Goal: Task Accomplishment & Management: Use online tool/utility

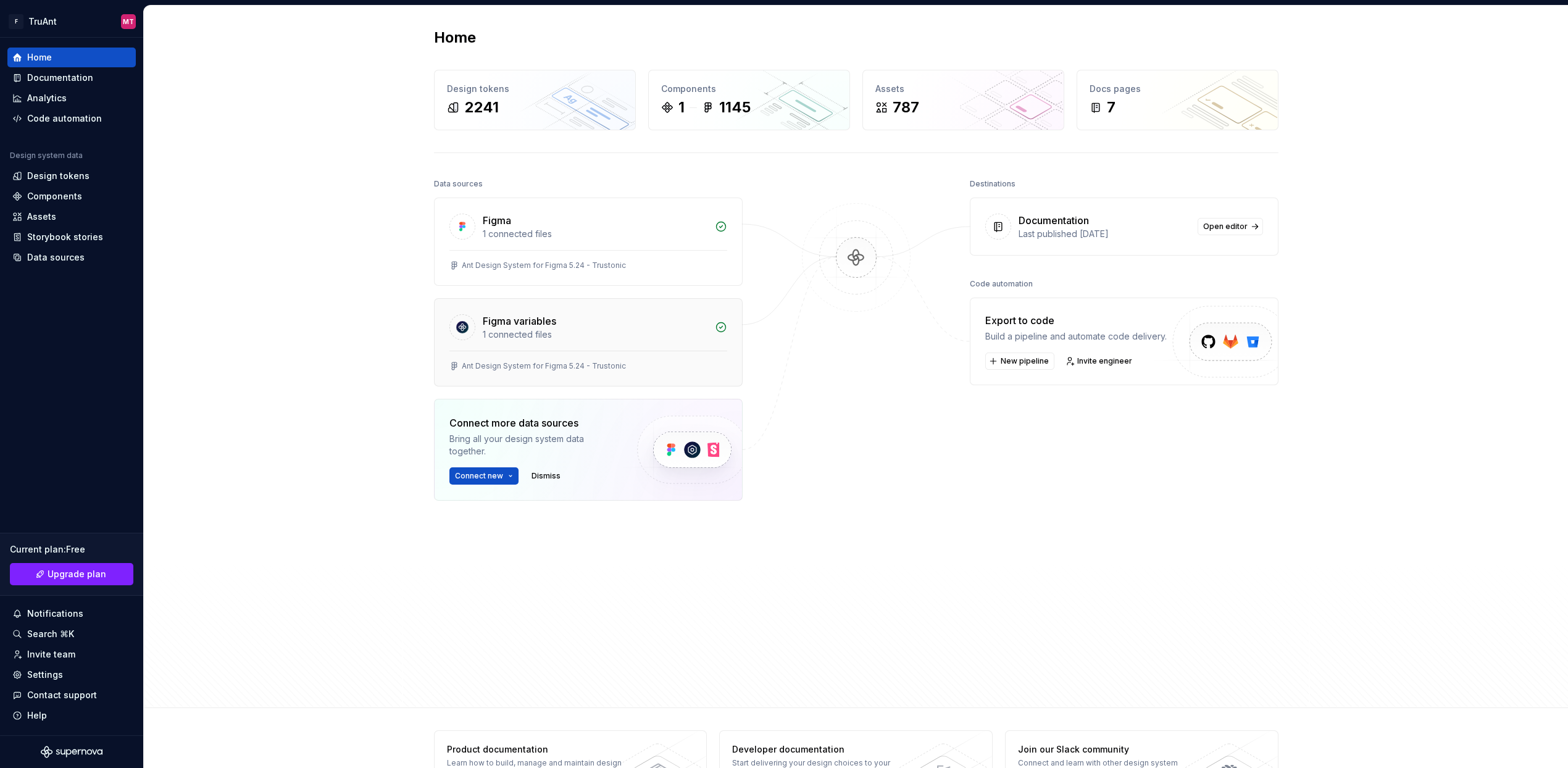
click at [561, 329] on div "1 connected files" at bounding box center [595, 335] width 224 height 13
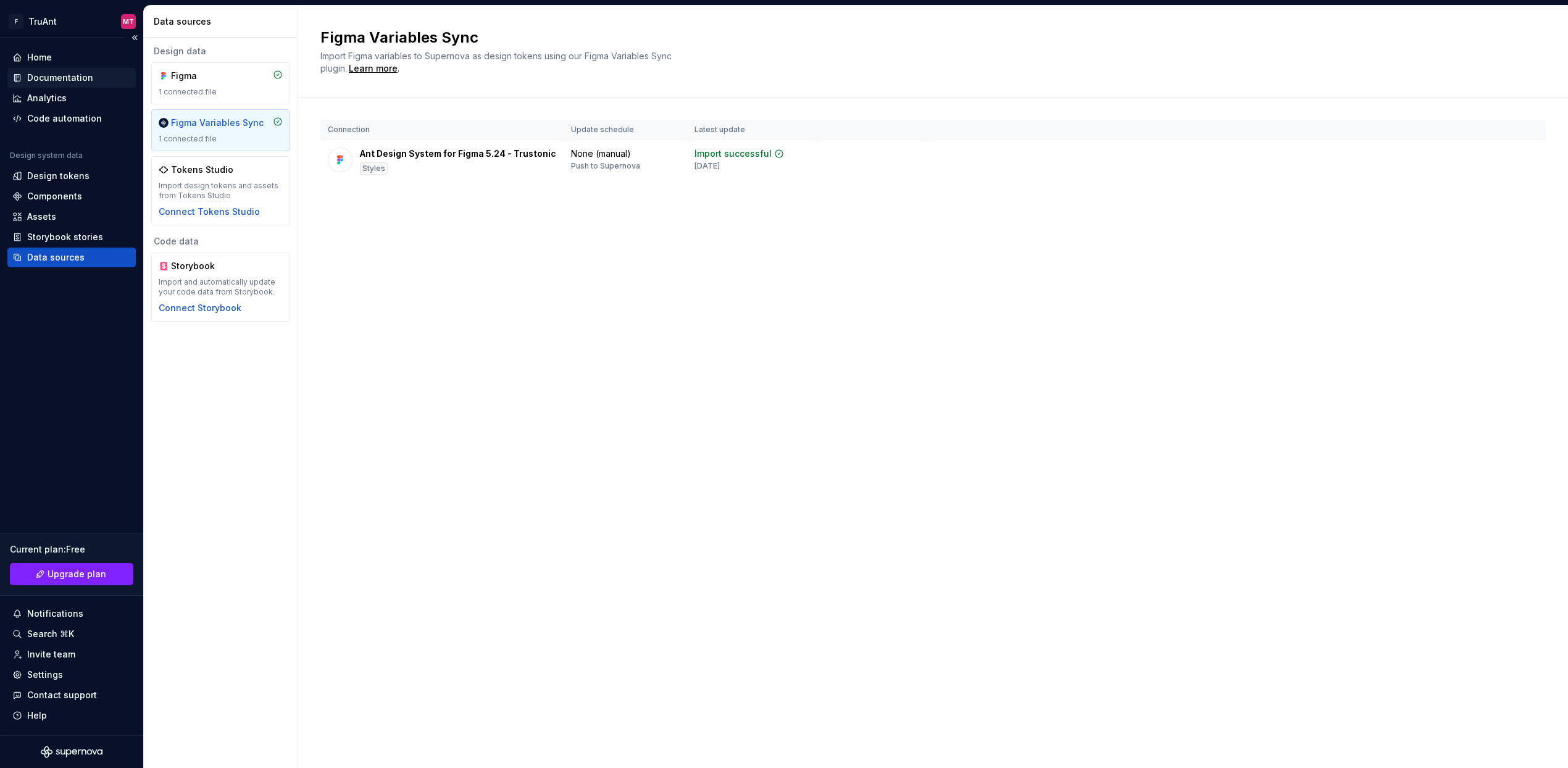
click at [37, 75] on div "Documentation" at bounding box center [60, 78] width 66 height 13
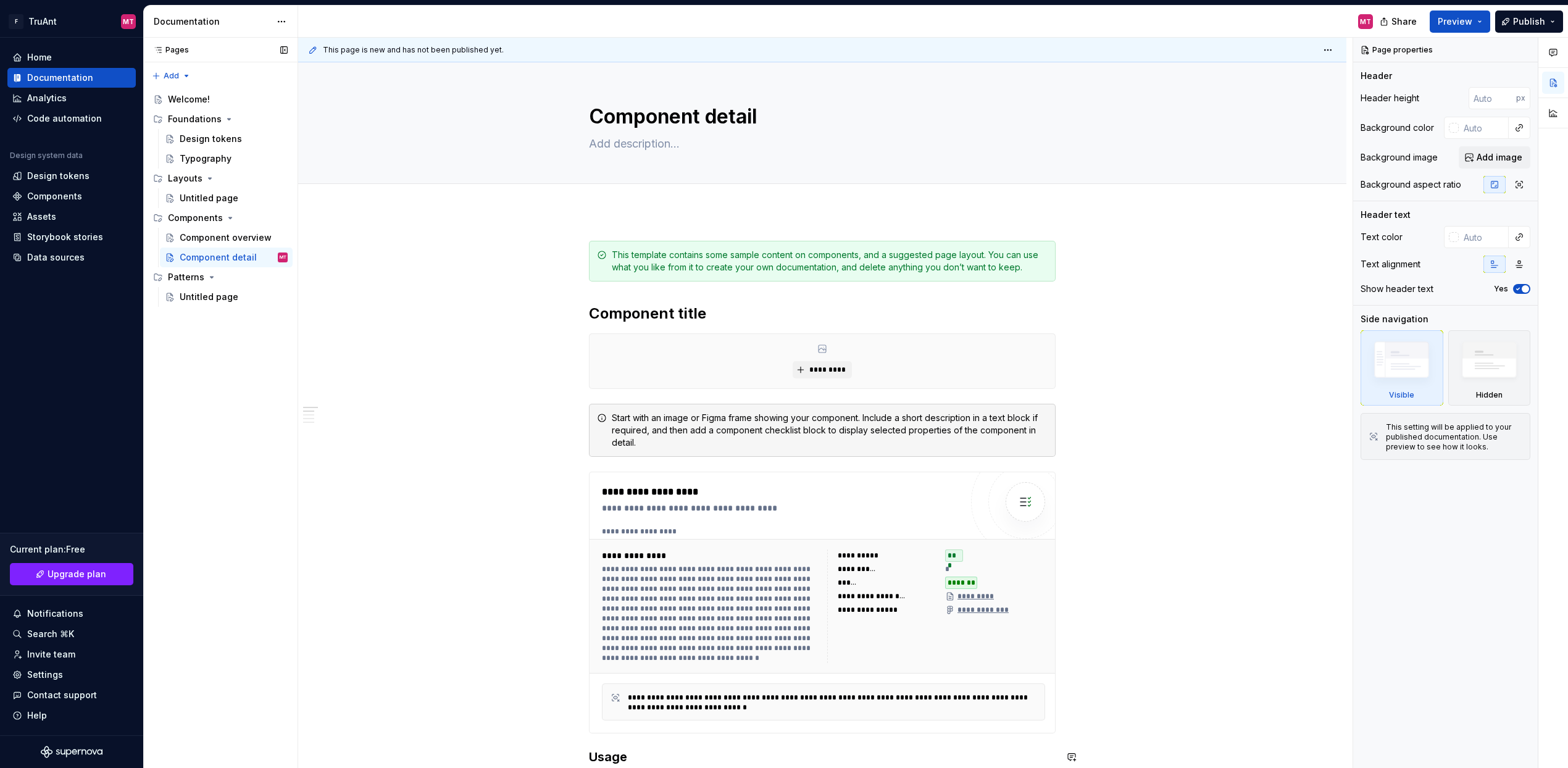
scroll to position [17, 0]
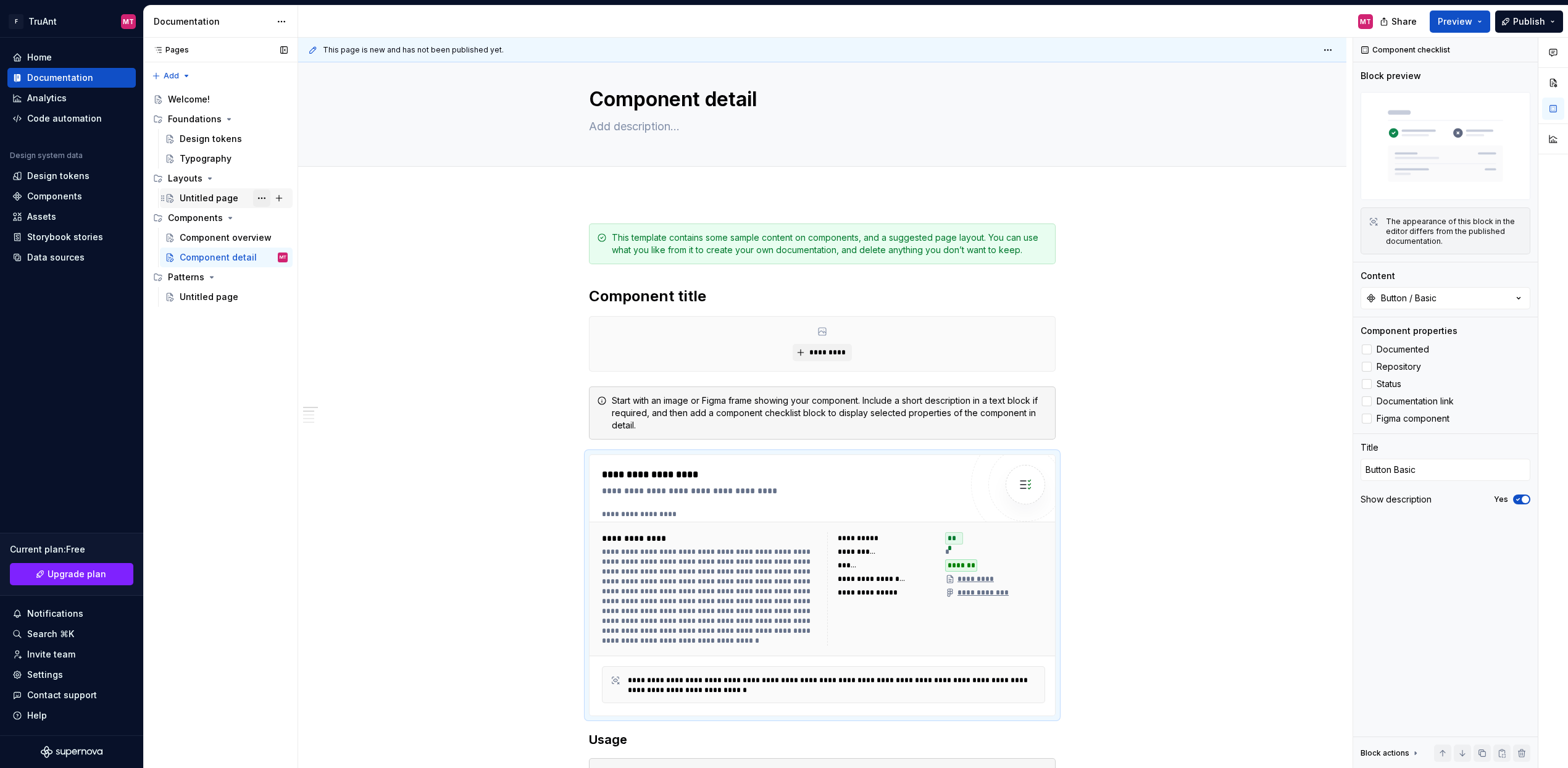
type textarea "*"
click at [29, 103] on div "Analytics" at bounding box center [47, 98] width 40 height 13
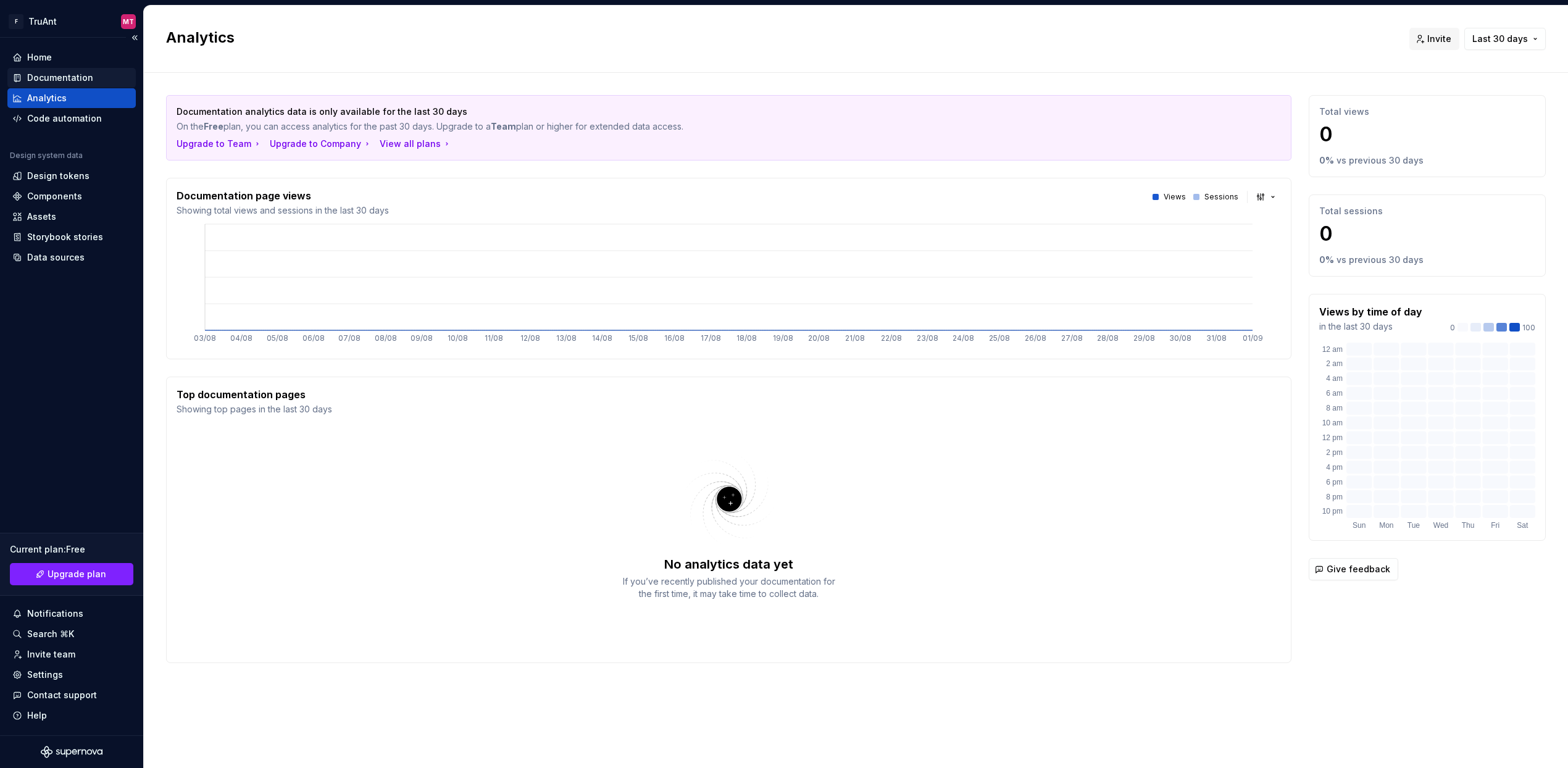
click at [54, 81] on div "Documentation" at bounding box center [60, 78] width 66 height 13
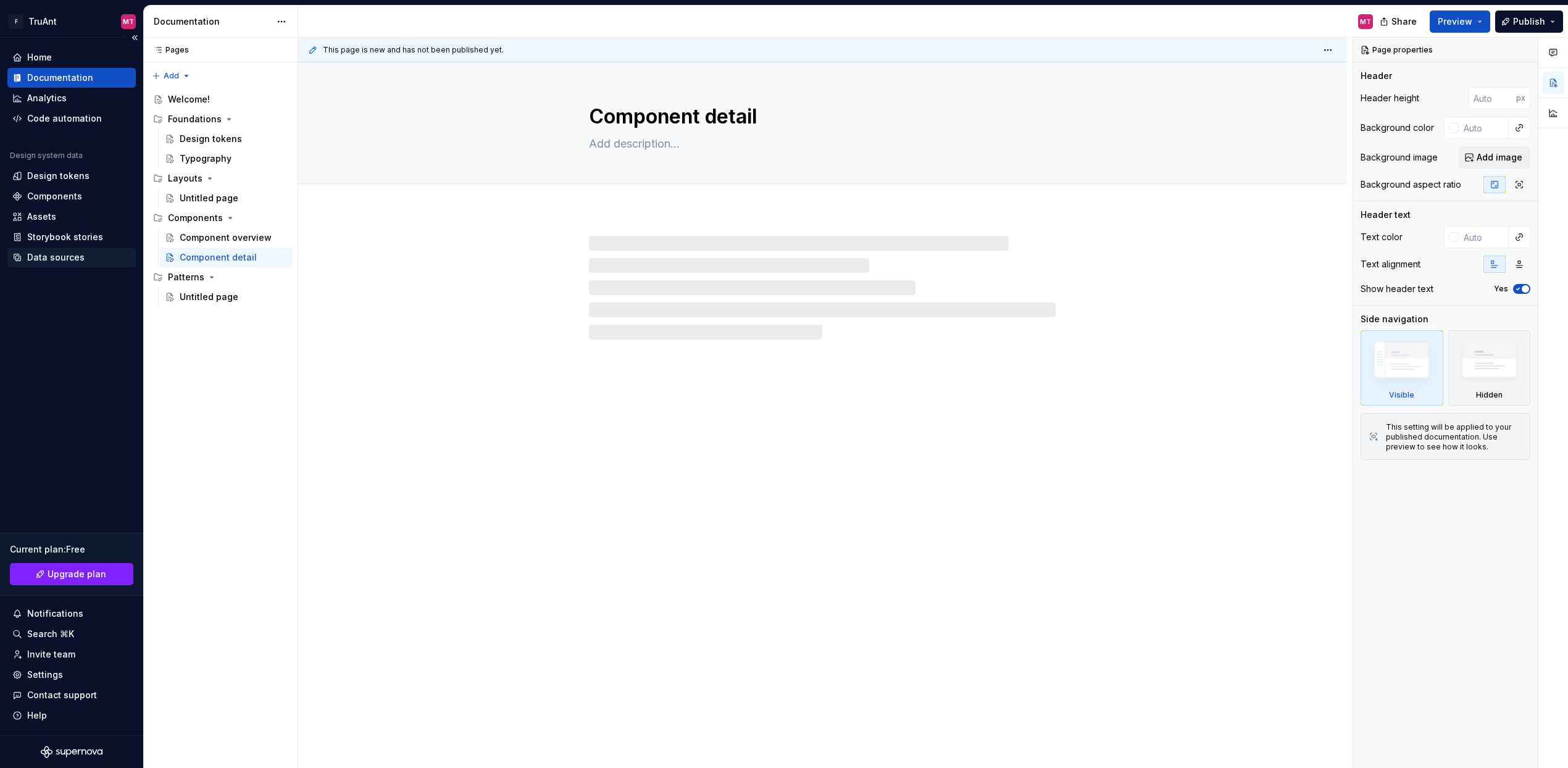
type textarea "*"
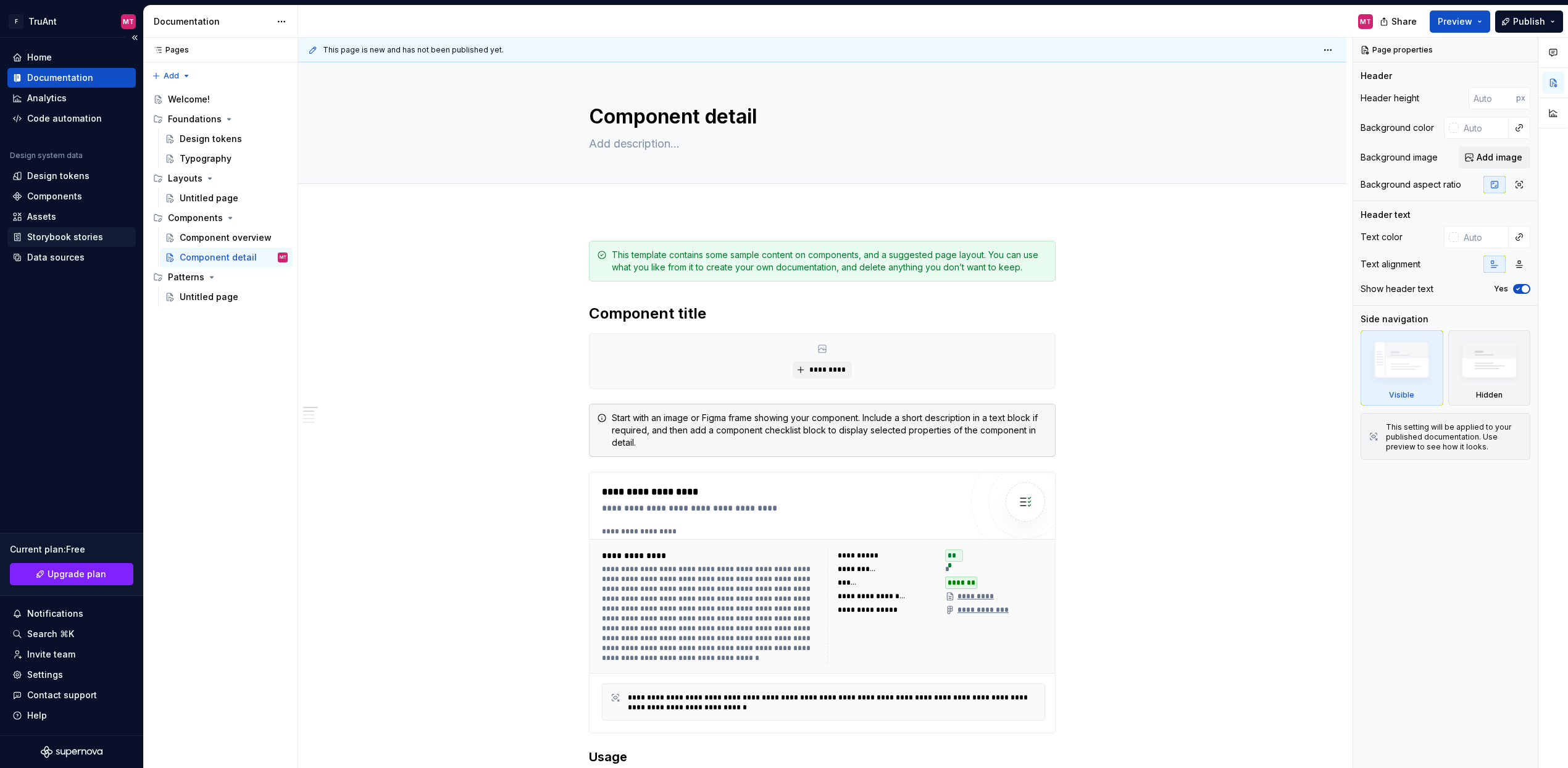
click at [45, 233] on div "Storybook stories" at bounding box center [65, 237] width 76 height 13
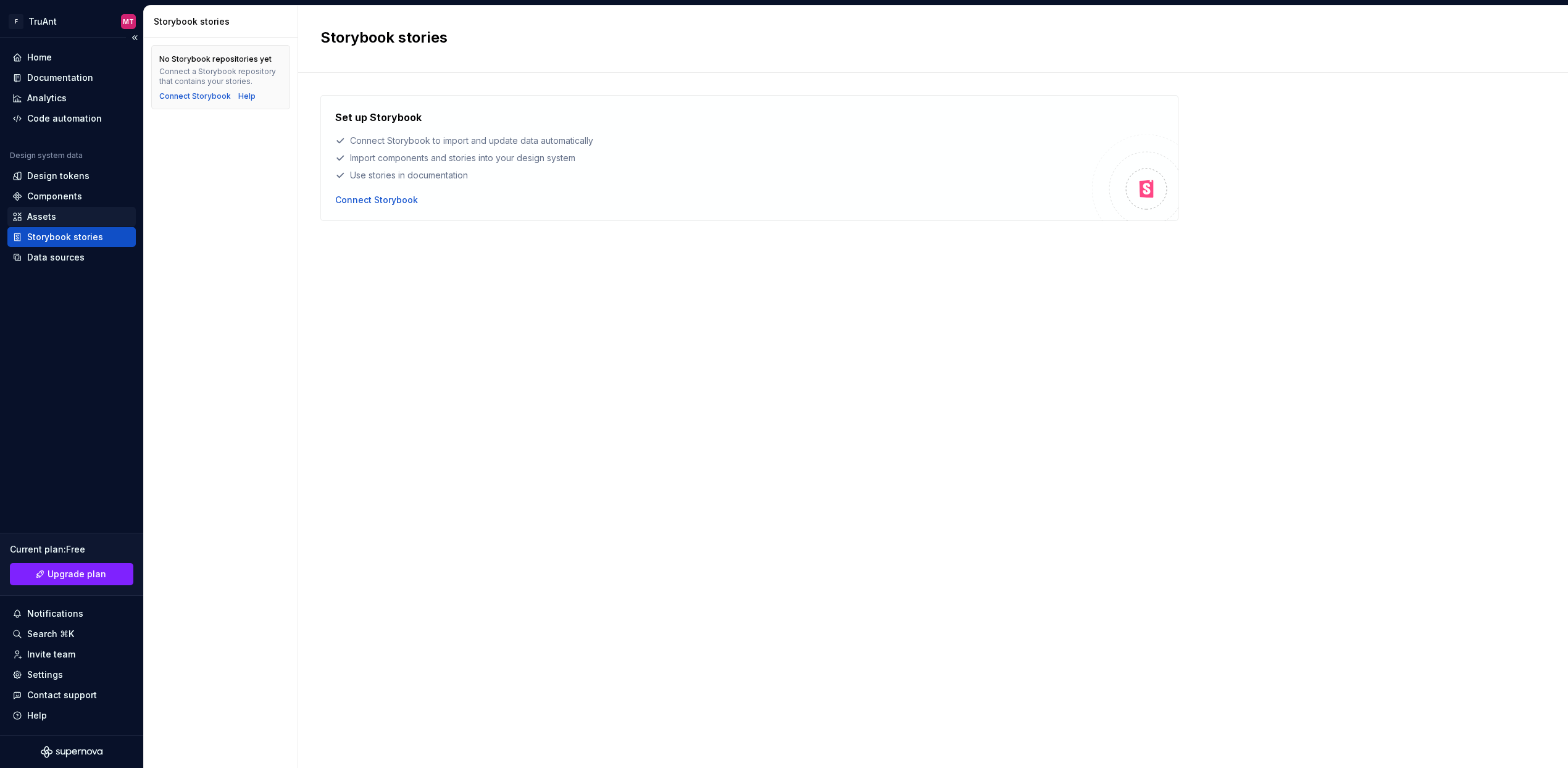
click at [55, 219] on div "Assets" at bounding box center [72, 216] width 119 height 13
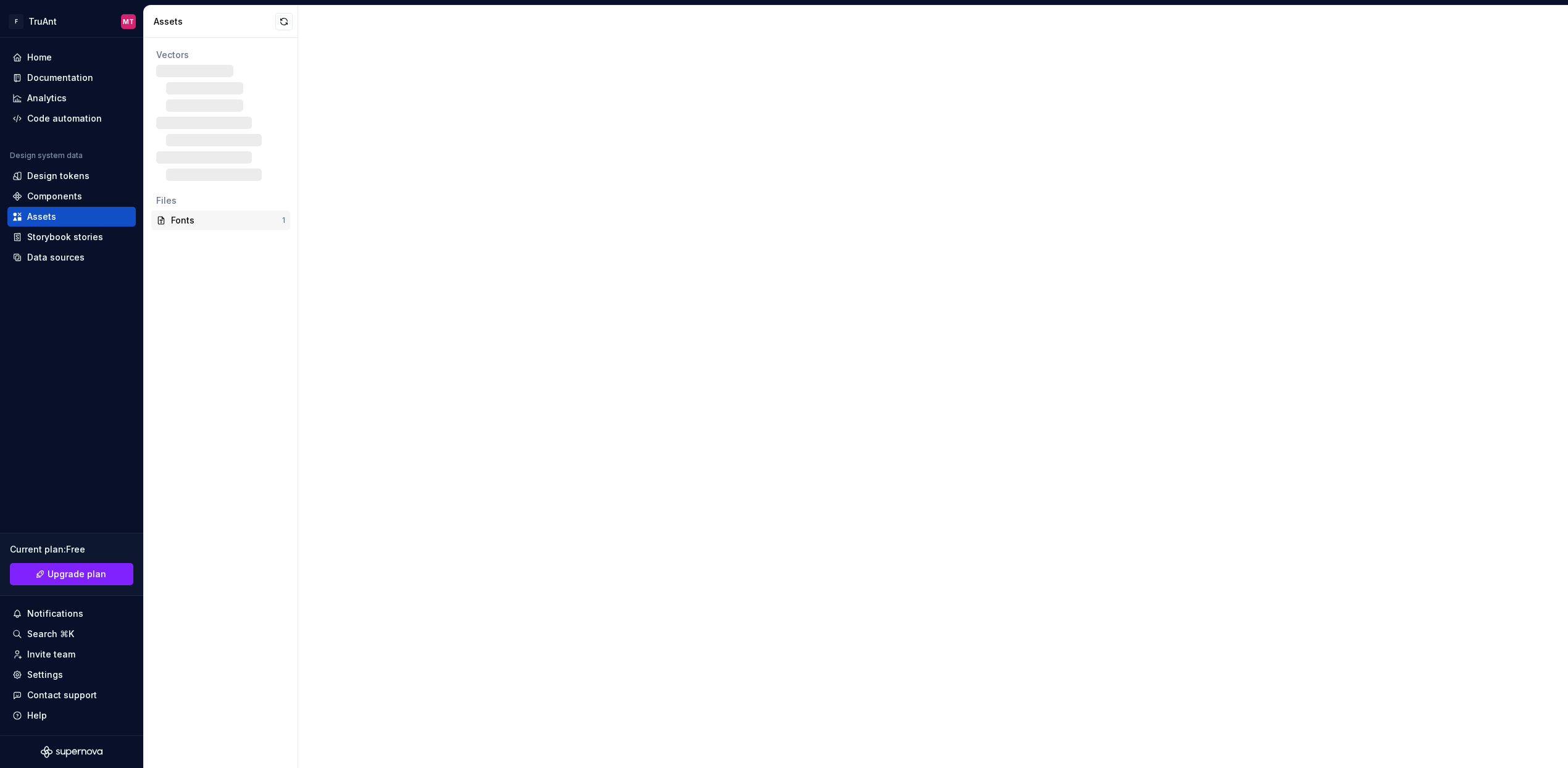
click at [187, 225] on div "Fonts" at bounding box center [226, 220] width 111 height 13
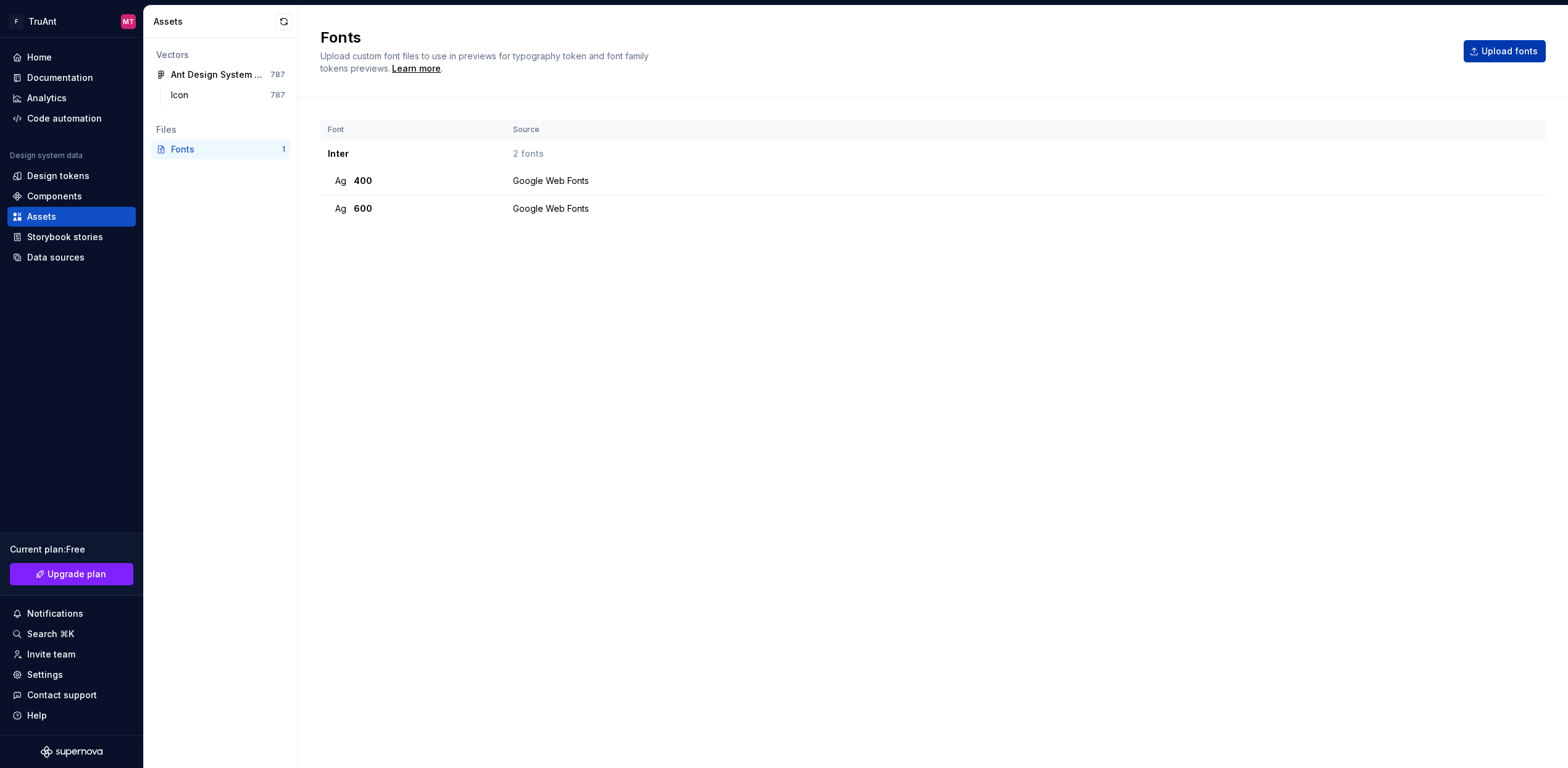
click at [1502, 52] on span "Upload fonts" at bounding box center [1509, 51] width 56 height 13
click at [564, 392] on div "Font Source Inter 2 fonts Ag 400 Google Web Fonts Ag 600 Google Web Fonts" at bounding box center [933, 420] width 1225 height 601
click at [48, 261] on div "Data sources" at bounding box center [55, 258] width 58 height 13
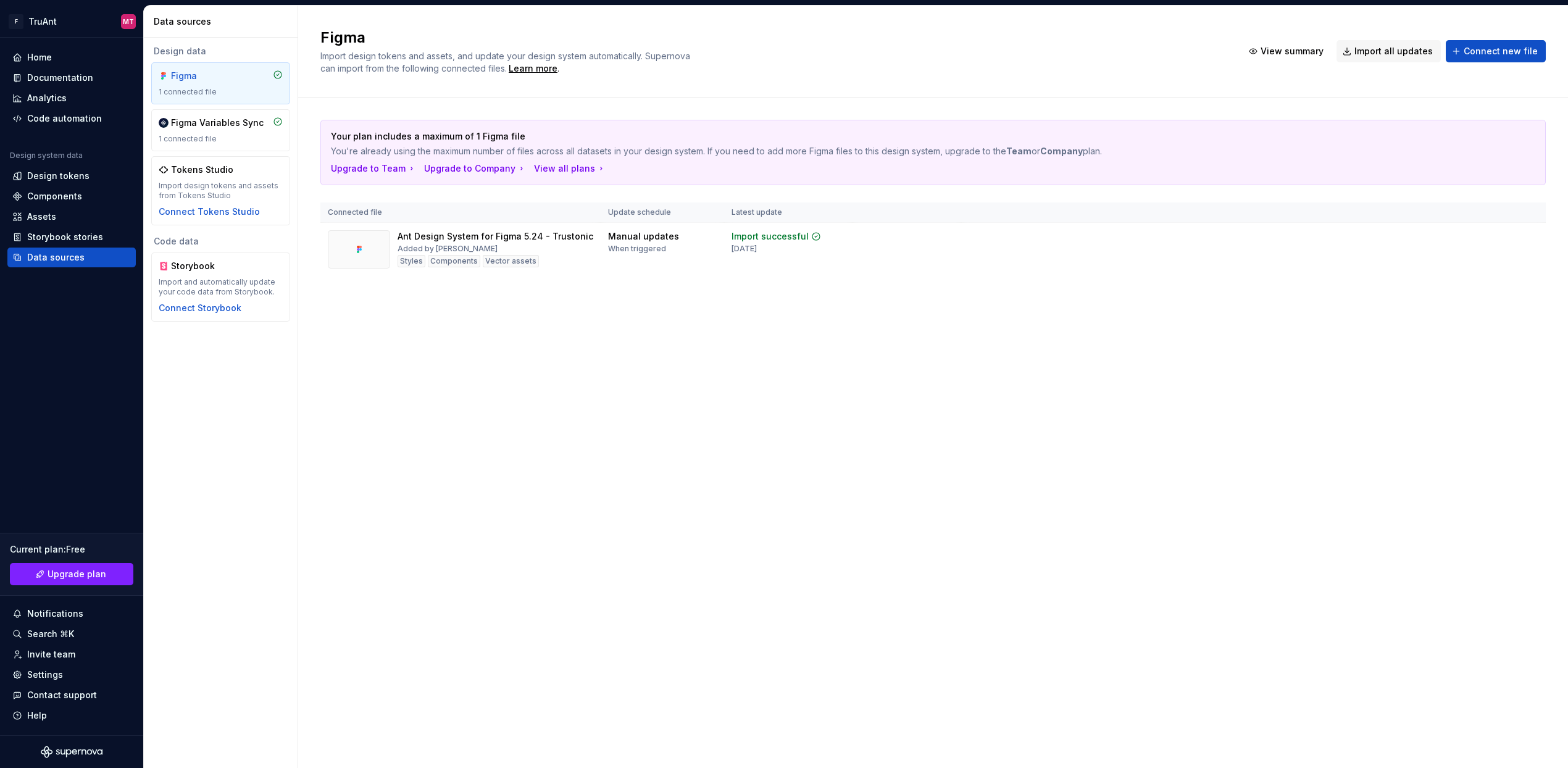
click at [748, 415] on div "Figma Import design tokens and assets, and update your design system automatica…" at bounding box center [933, 386] width 1270 height 762
click at [40, 50] on div "Home" at bounding box center [71, 57] width 128 height 20
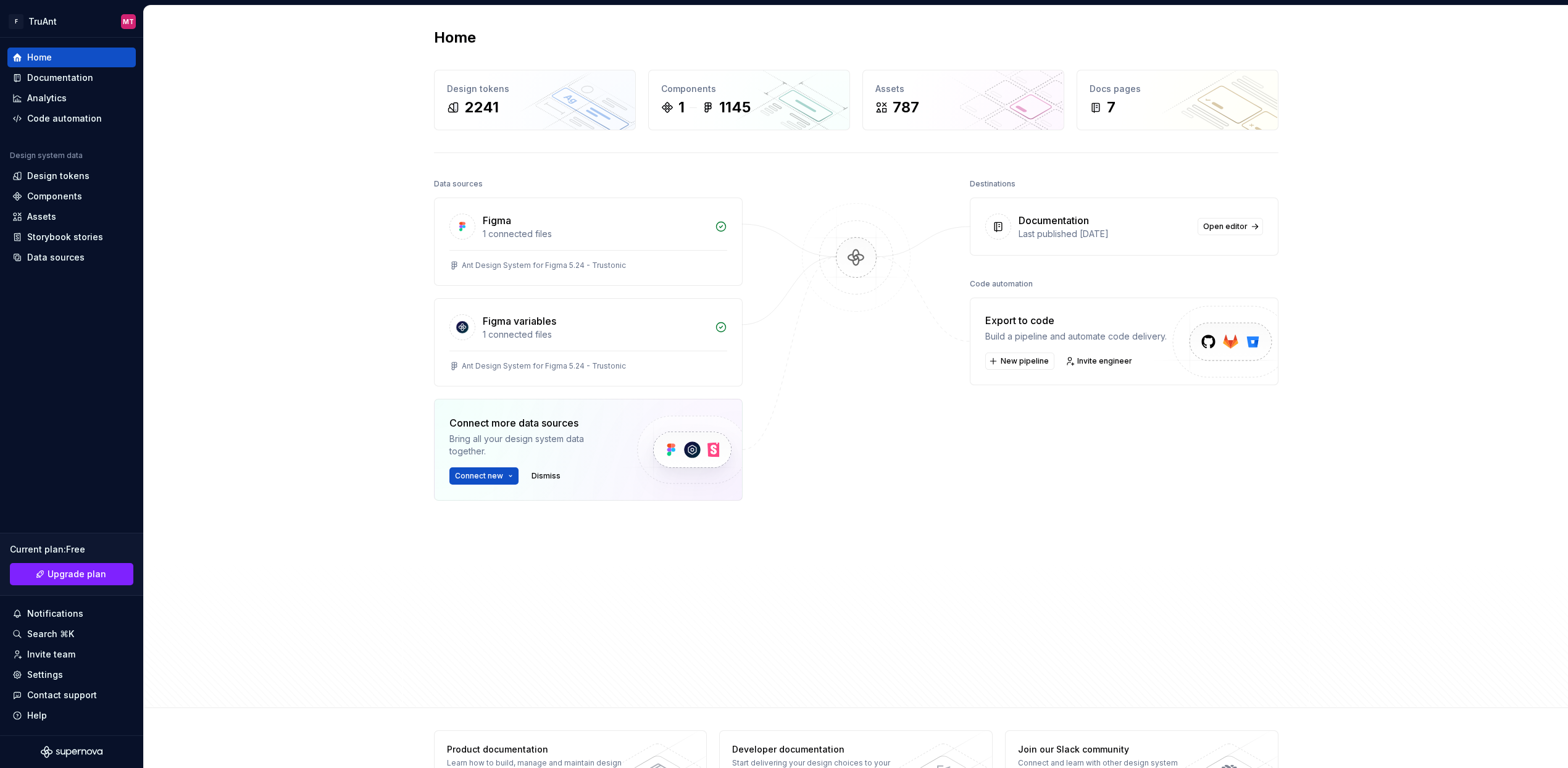
click at [691, 450] on img at bounding box center [691, 449] width 151 height 100
click at [503, 478] on button "Connect new" at bounding box center [484, 476] width 69 height 17
click at [330, 393] on div "Home Design tokens 2241 Components 1 1145 Assets 787 Docs pages 7 Data sources …" at bounding box center [856, 356] width 1424 height 702
